Goal: Transaction & Acquisition: Purchase product/service

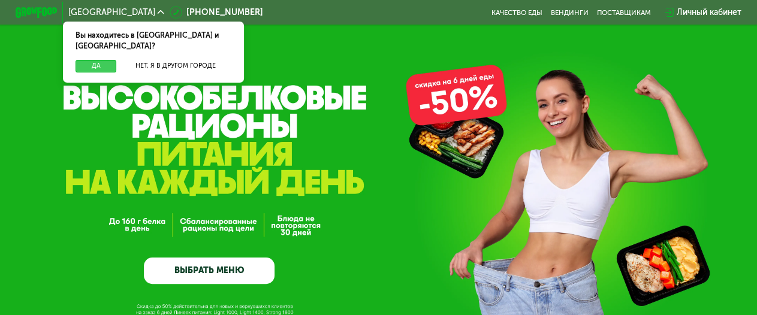
click at [98, 60] on button "Да" at bounding box center [95, 66] width 41 height 13
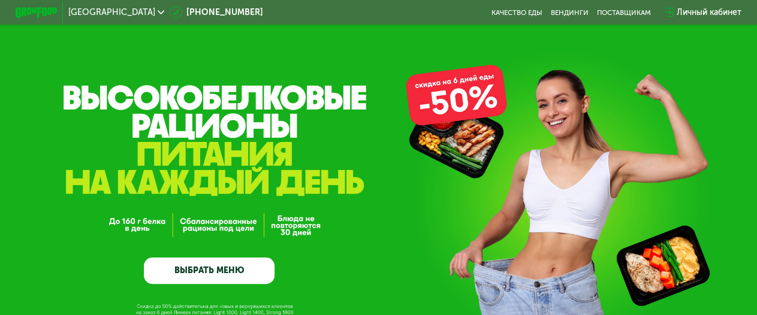
click at [250, 274] on link "ВЫБРАТЬ МЕНЮ" at bounding box center [209, 271] width 131 height 26
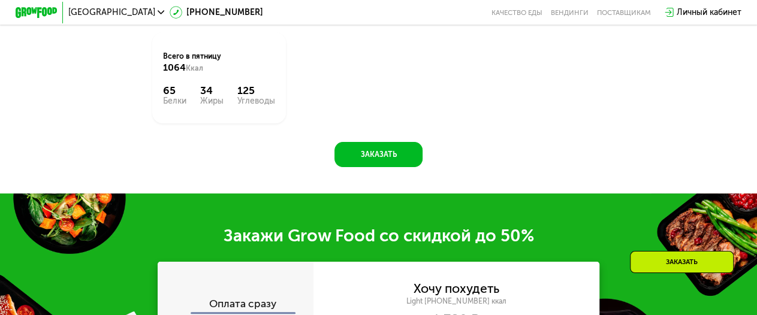
scroll to position [677, 0]
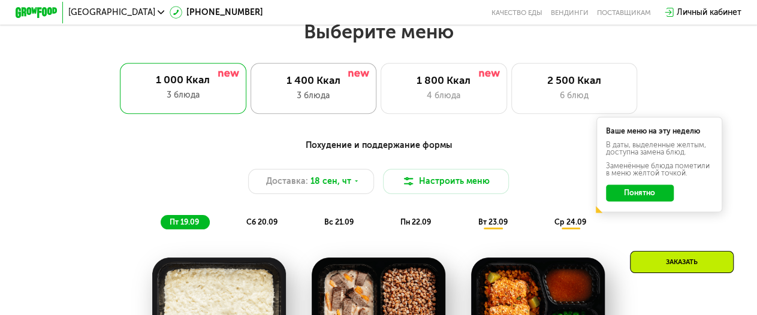
click at [316, 84] on div "1 400 Ккал" at bounding box center [313, 80] width 104 height 13
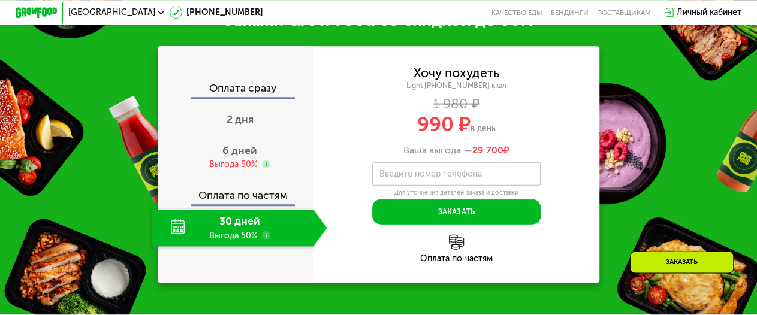
scroll to position [1362, 0]
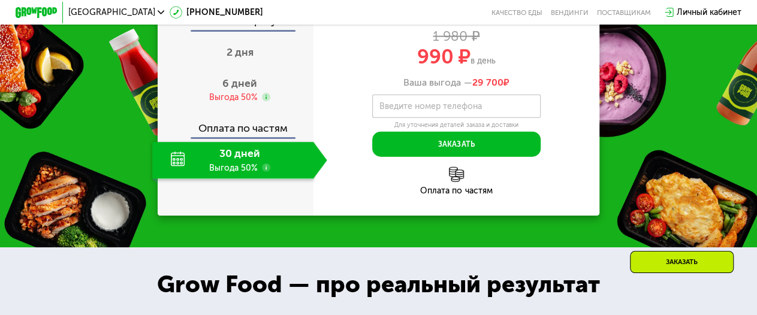
click at [237, 172] on div "30 дней Выгода 50%" at bounding box center [232, 160] width 161 height 37
click at [257, 178] on div "30 дней Выгода 50%" at bounding box center [232, 160] width 161 height 37
click at [195, 174] on div "30 дней Выгода 50%" at bounding box center [232, 160] width 161 height 37
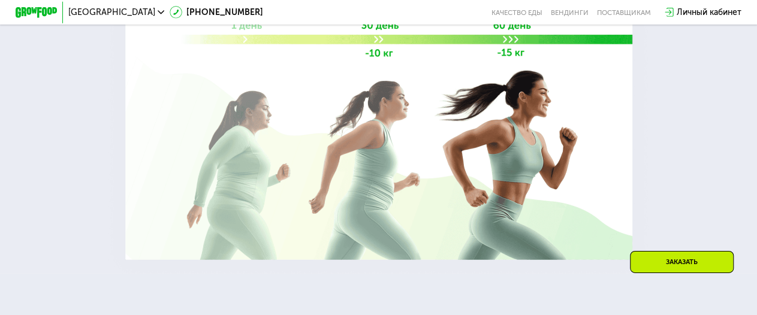
scroll to position [1736, 0]
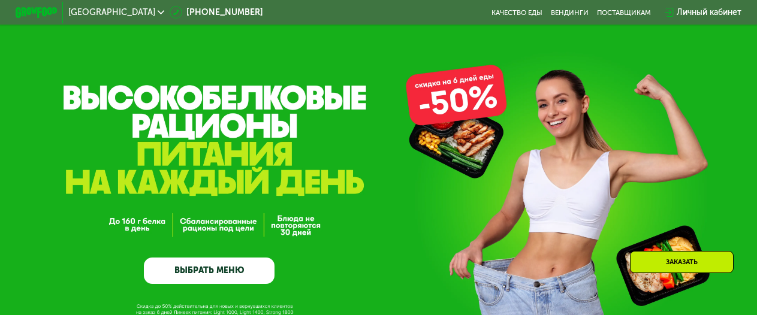
scroll to position [125, 0]
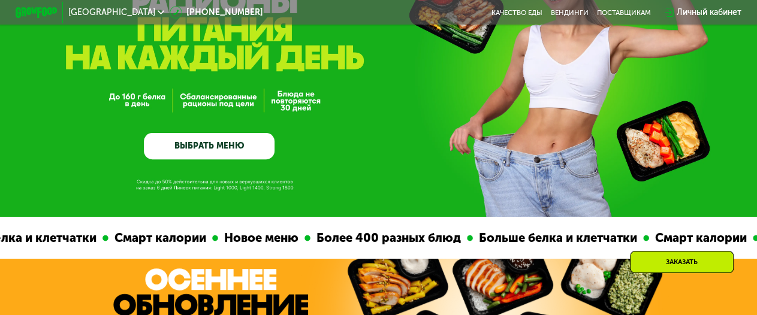
click at [226, 153] on link "ВЫБРАТЬ МЕНЮ" at bounding box center [209, 146] width 131 height 26
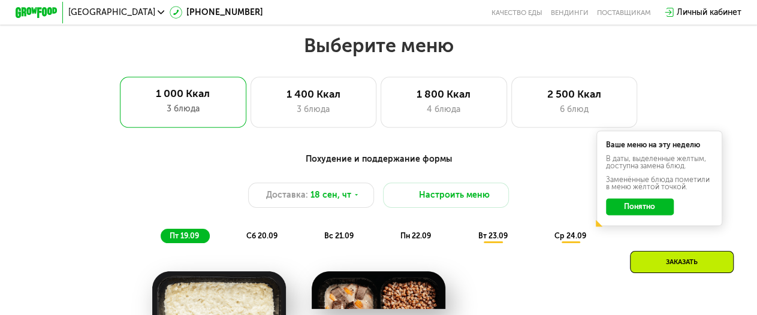
scroll to position [677, 0]
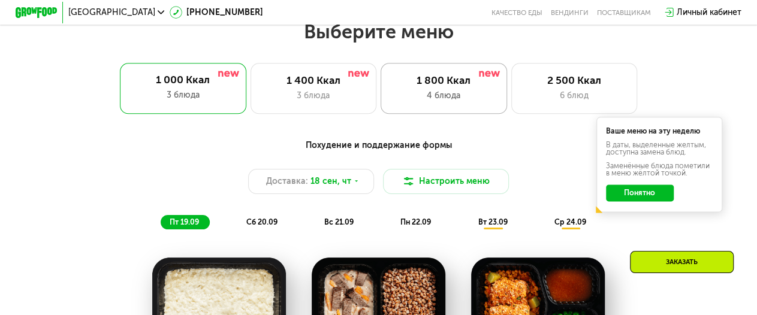
click at [459, 95] on div "4 блюда" at bounding box center [444, 95] width 104 height 13
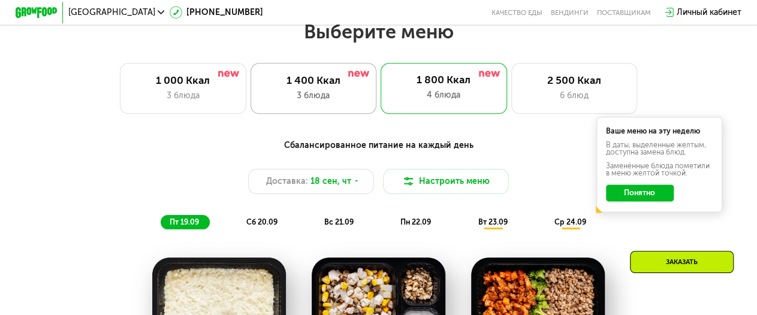
click at [281, 93] on div "1 400 Ккал 3 блюда" at bounding box center [313, 88] width 126 height 50
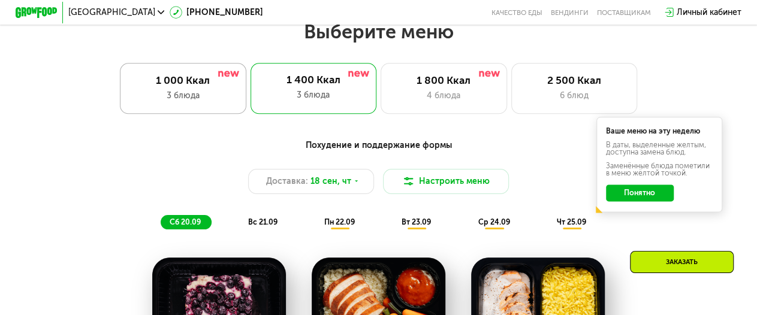
click at [221, 101] on div "3 блюда" at bounding box center [183, 95] width 104 height 13
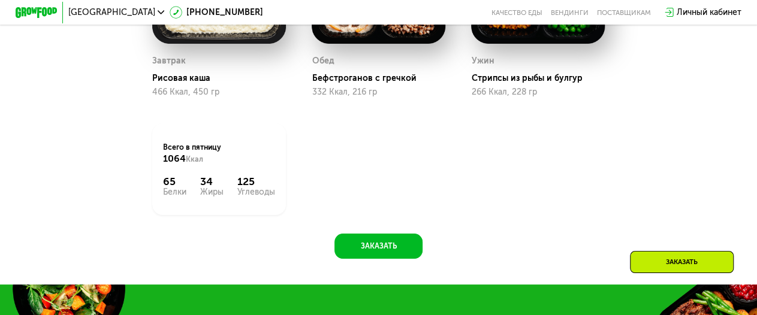
scroll to position [1300, 0]
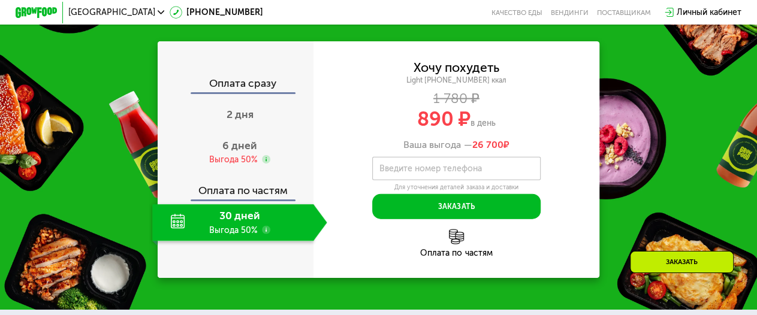
click at [234, 238] on div "30 дней Выгода 50%" at bounding box center [232, 222] width 161 height 37
click at [237, 236] on div "30 дней Выгода 50%" at bounding box center [232, 222] width 161 height 37
